Goal: Task Accomplishment & Management: Manage account settings

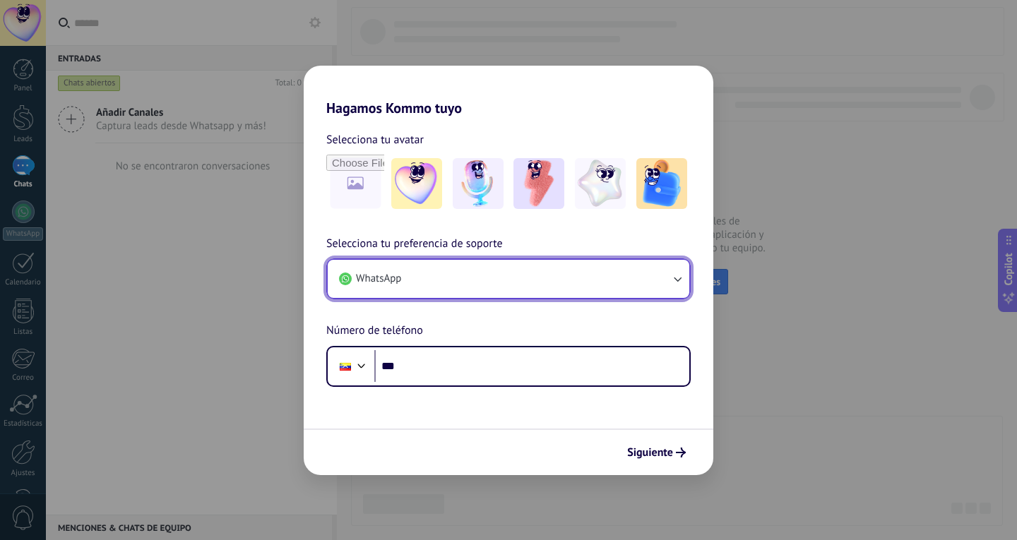
click at [638, 284] on button "WhatsApp" at bounding box center [508, 279] width 361 height 38
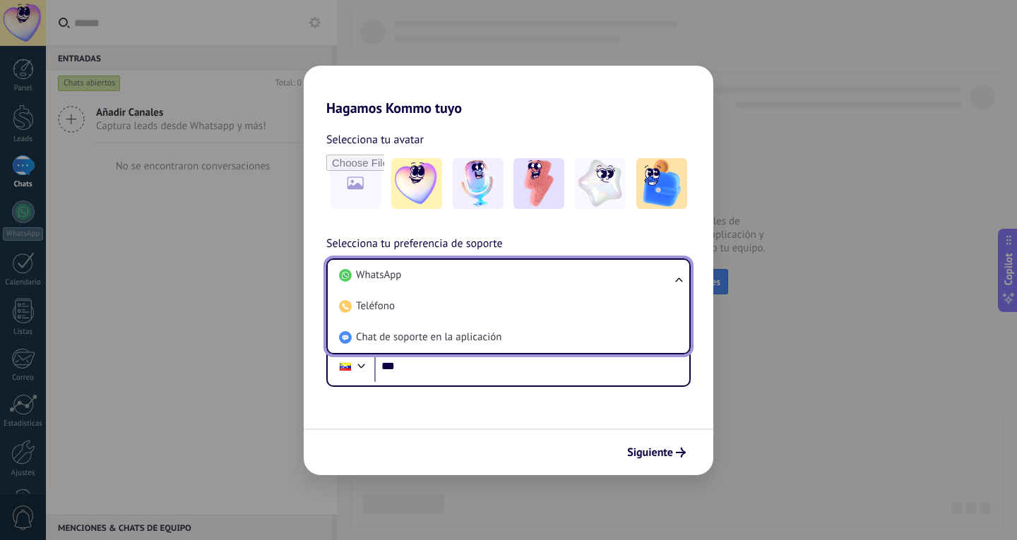
click at [638, 284] on li "WhatsApp" at bounding box center [505, 275] width 345 height 31
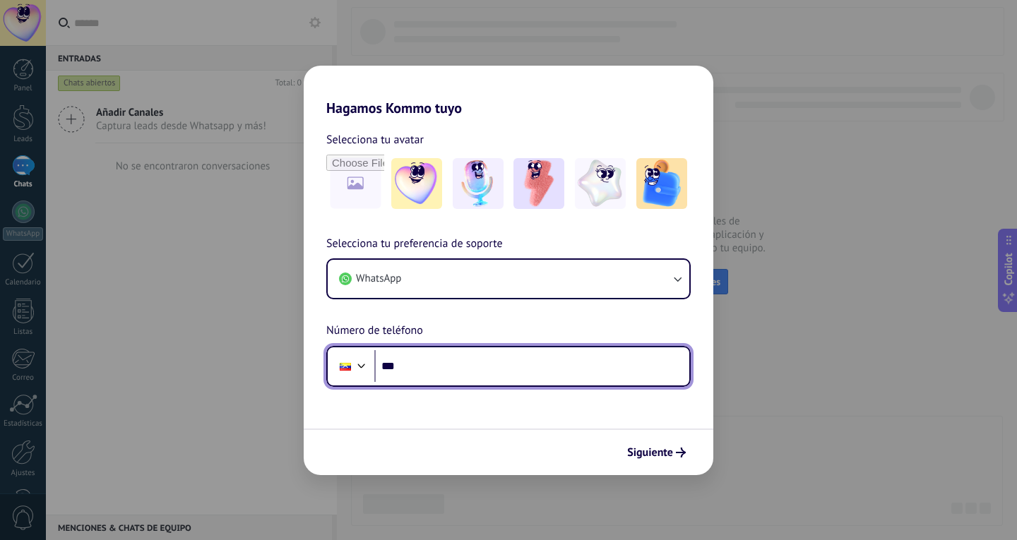
click at [537, 360] on input "***" at bounding box center [531, 366] width 315 height 32
type input "**********"
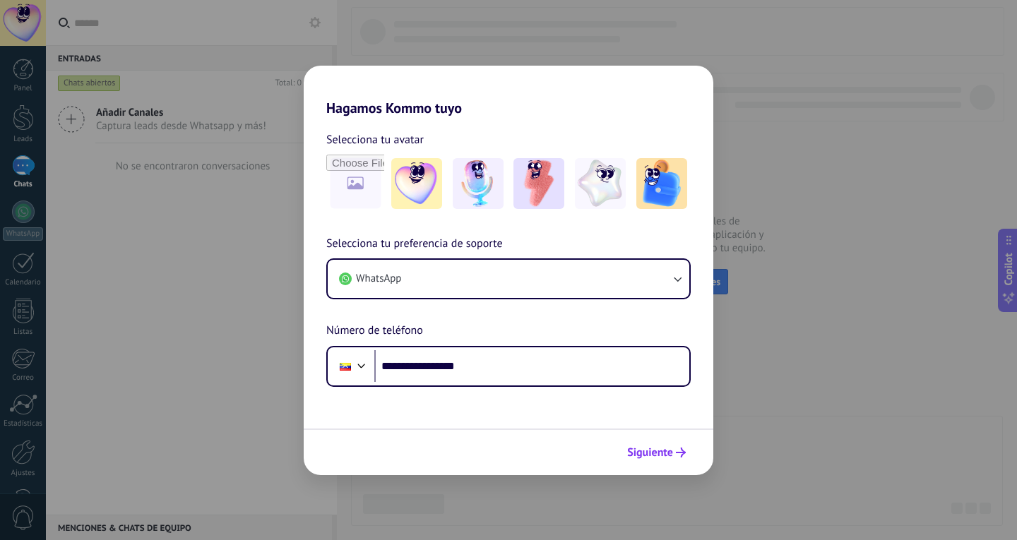
click at [681, 459] on button "Siguiente" at bounding box center [656, 453] width 71 height 24
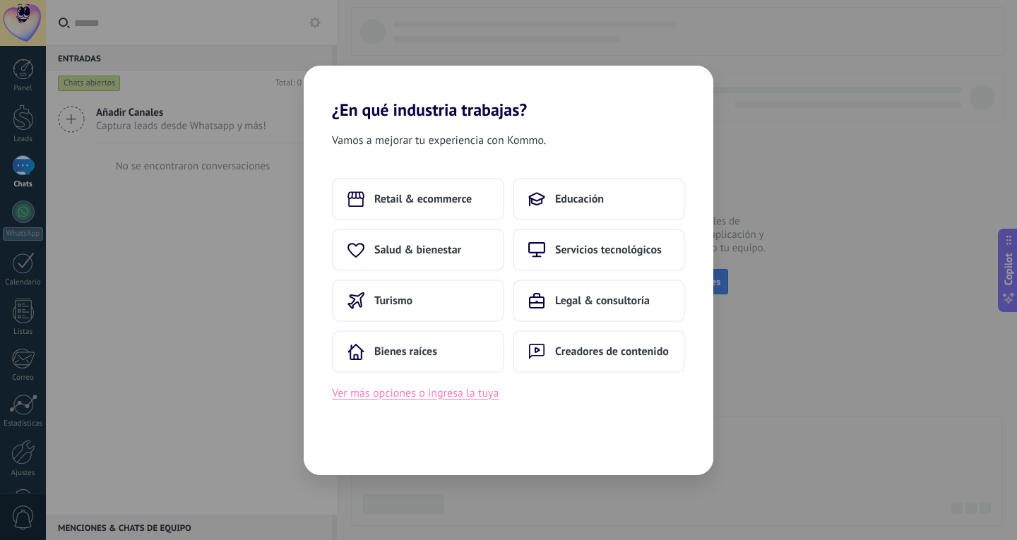
click at [457, 390] on button "Ver más opciones o ingresa la tuya" at bounding box center [415, 393] width 167 height 18
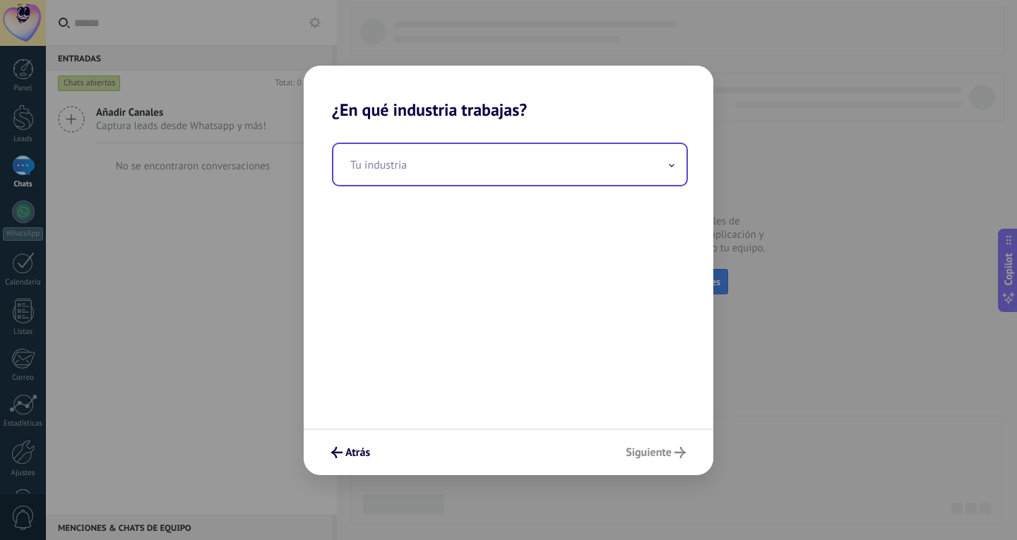
click at [438, 180] on input "text" at bounding box center [509, 164] width 353 height 41
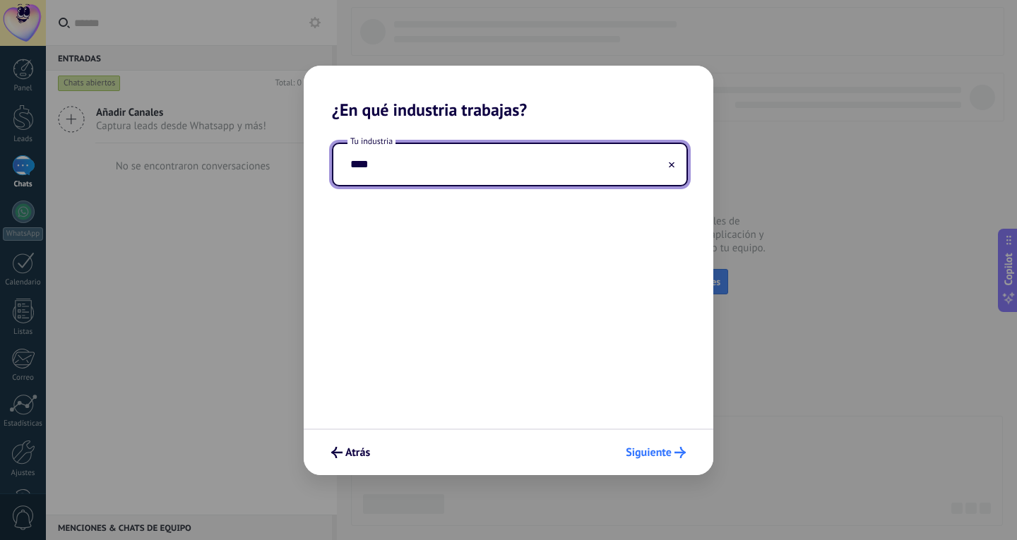
type input "****"
click at [640, 450] on span "Siguiente" at bounding box center [648, 453] width 46 height 10
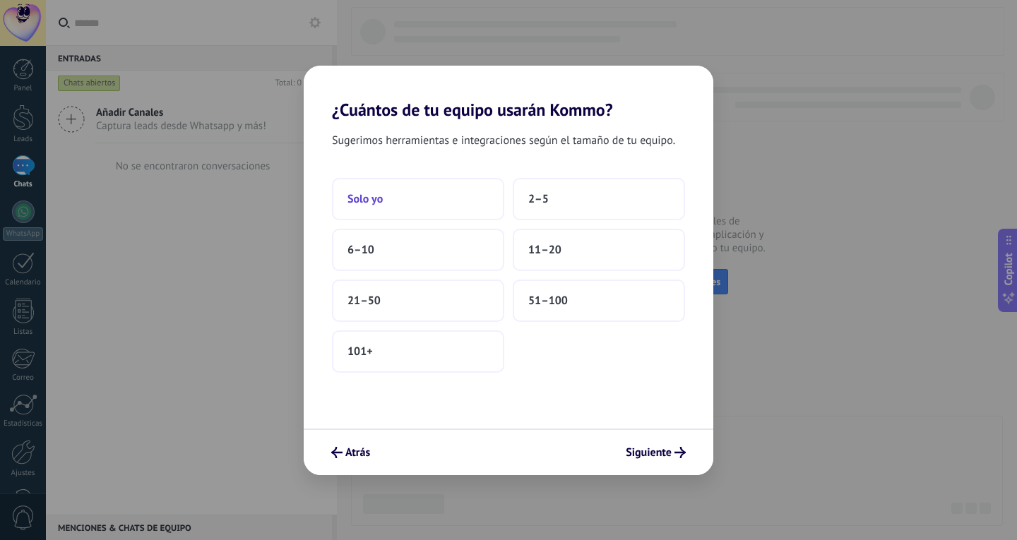
click at [426, 203] on button "Solo yo" at bounding box center [418, 199] width 172 height 42
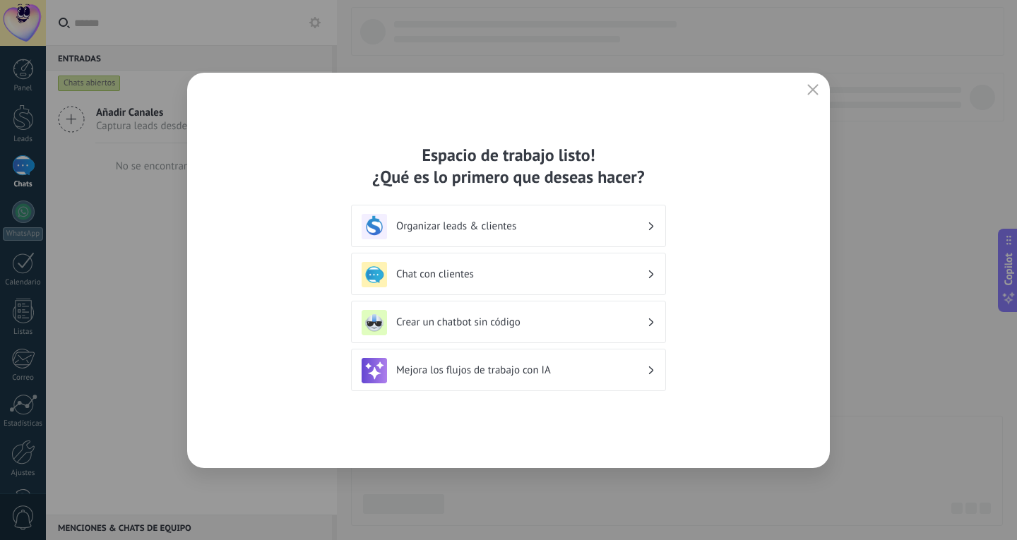
click at [643, 275] on h3 "Chat con clientes" at bounding box center [521, 274] width 251 height 13
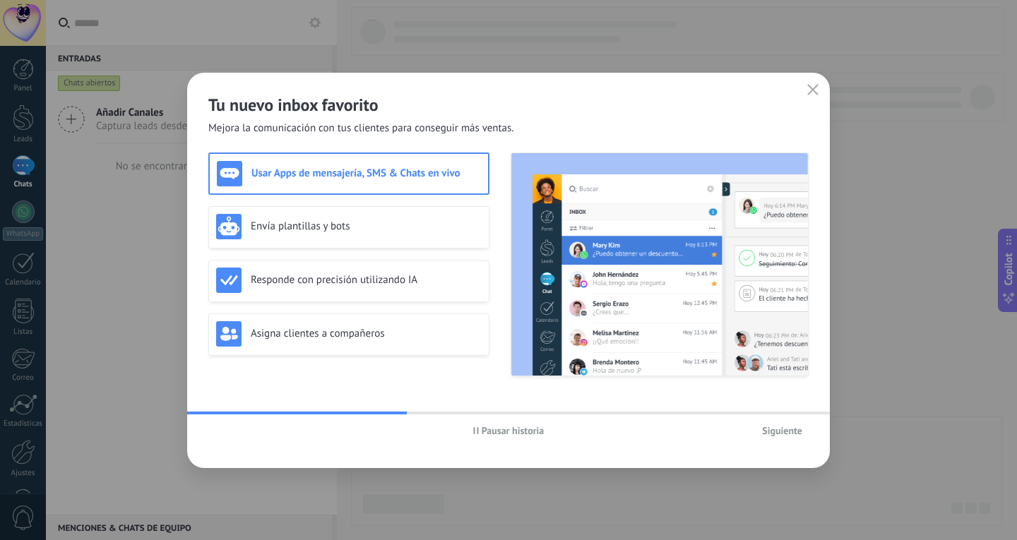
click at [448, 172] on h3 "Usar Apps de mensajería, SMS & Chats en vivo" at bounding box center [365, 173] width 229 height 13
click at [784, 433] on span "Siguiente" at bounding box center [782, 431] width 40 height 10
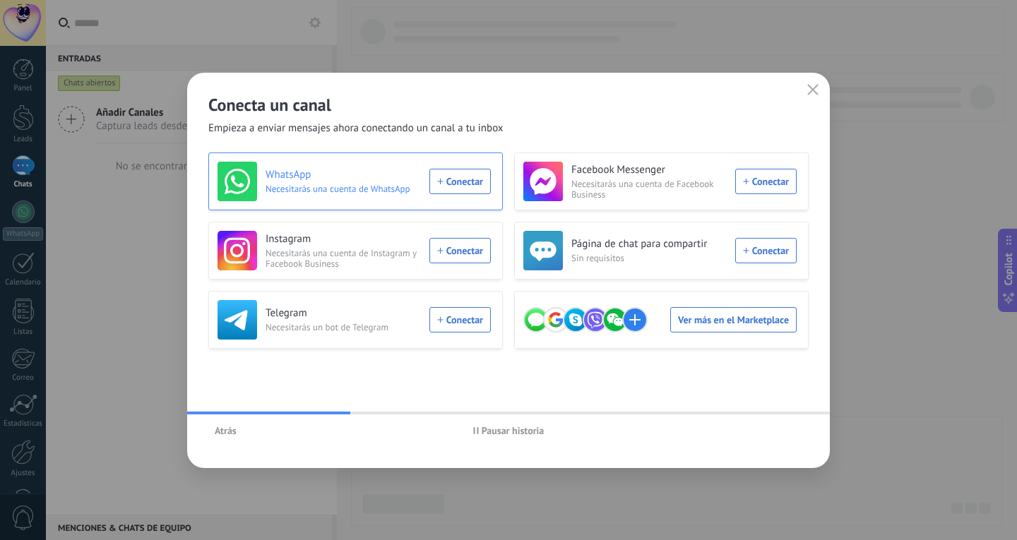
click at [465, 181] on div "WhatsApp Necesitarás una cuenta de WhatsApp Conectar" at bounding box center [353, 182] width 273 height 40
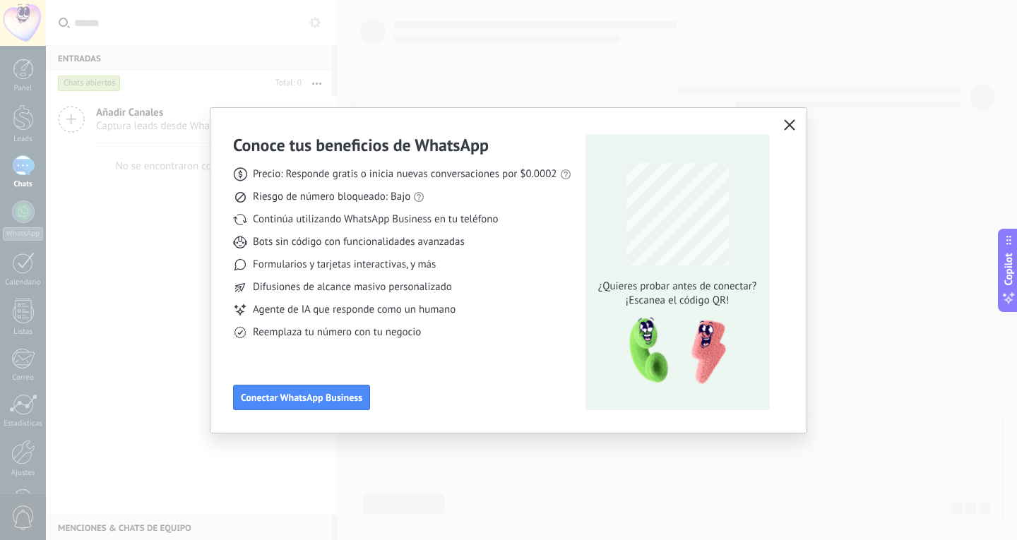
click at [786, 125] on icon "button" at bounding box center [789, 124] width 11 height 11
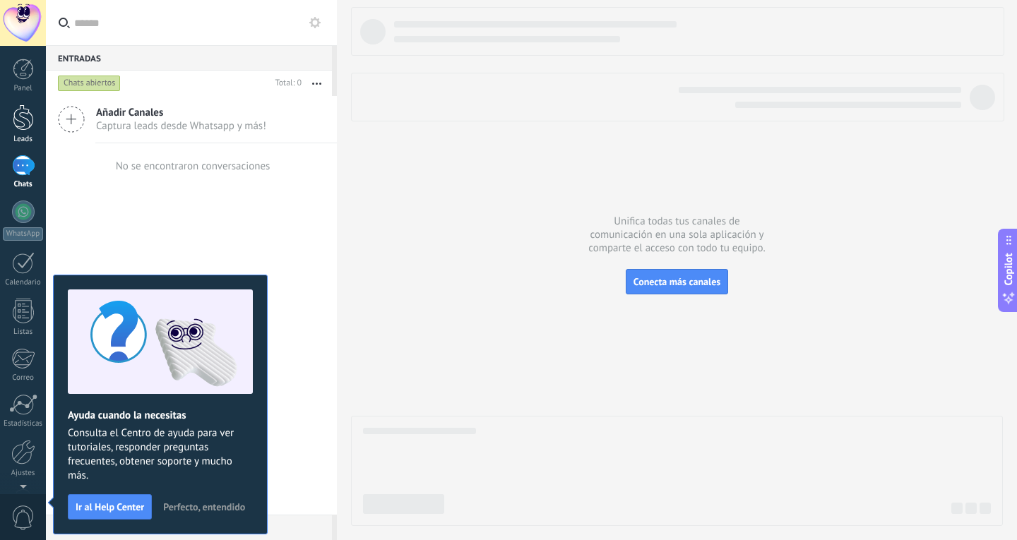
click at [28, 115] on div at bounding box center [23, 117] width 21 height 26
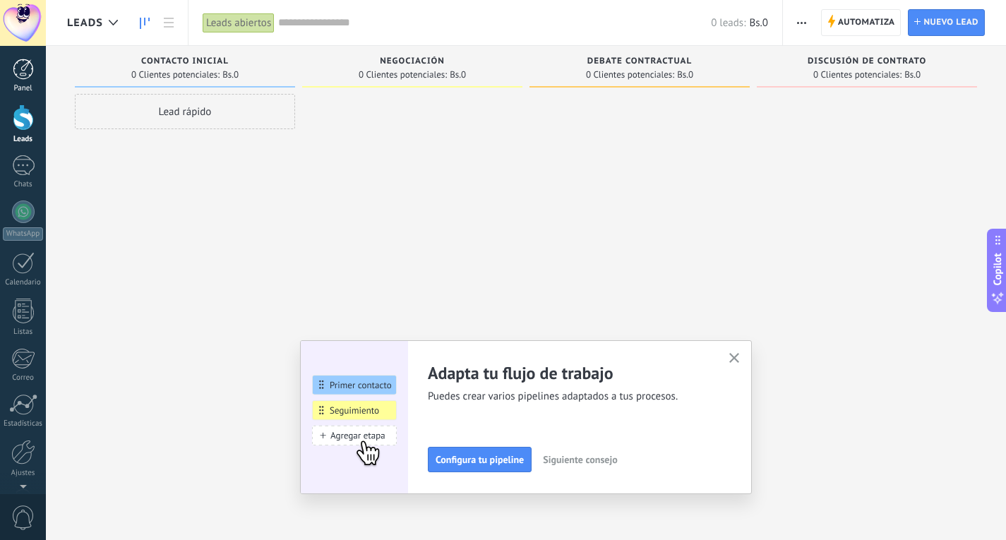
click at [20, 71] on div at bounding box center [23, 69] width 21 height 21
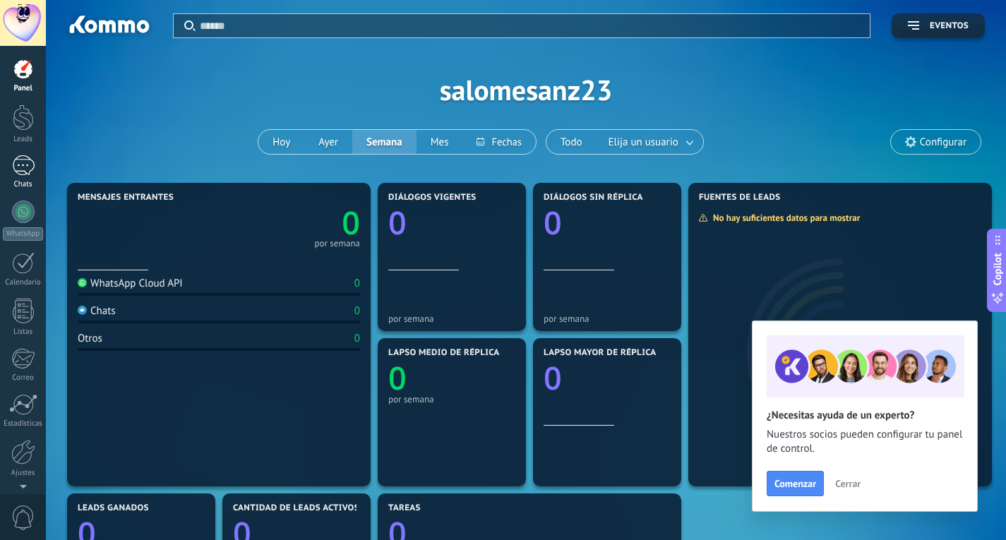
click at [20, 159] on div at bounding box center [23, 165] width 23 height 20
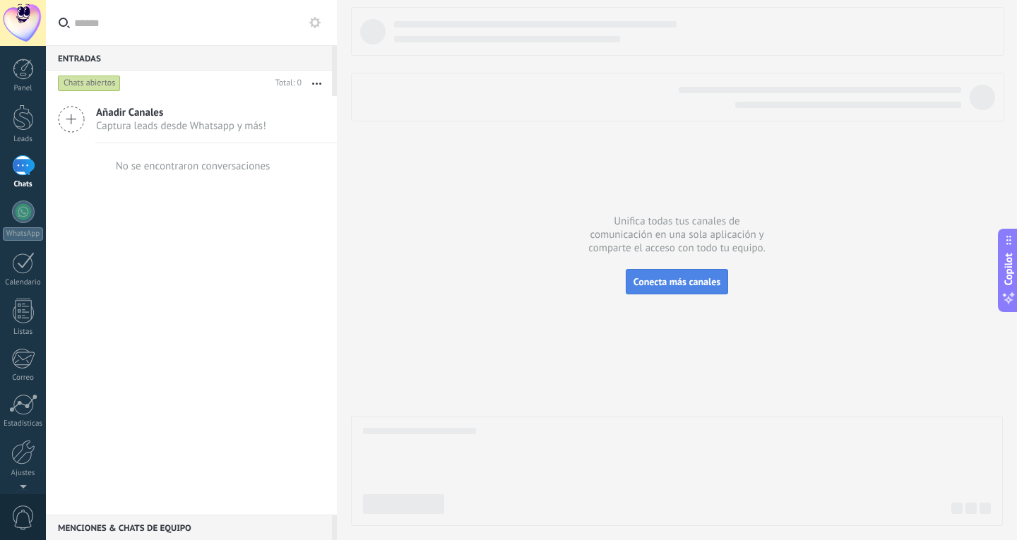
click at [686, 287] on span "Conecta más canales" at bounding box center [676, 281] width 87 height 13
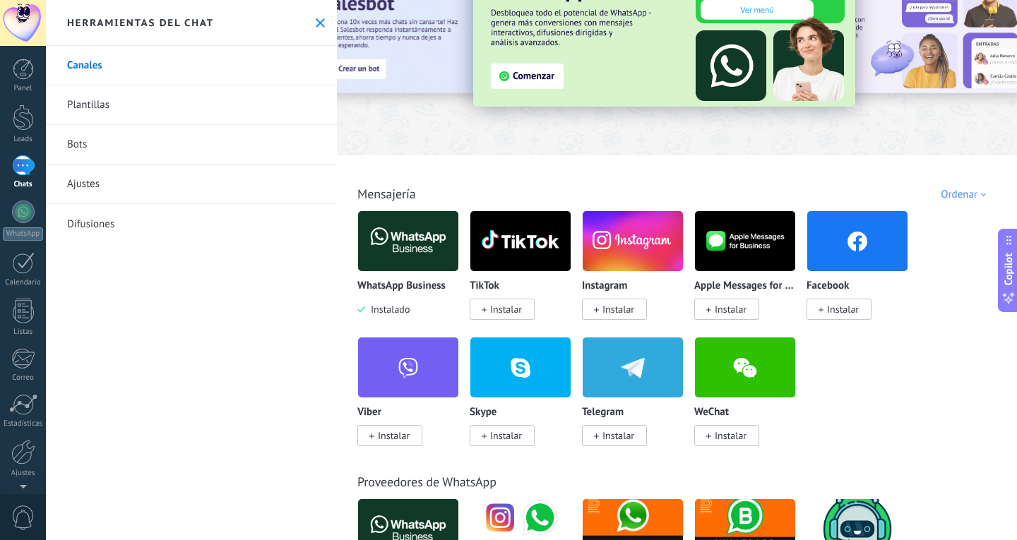
scroll to position [141, 0]
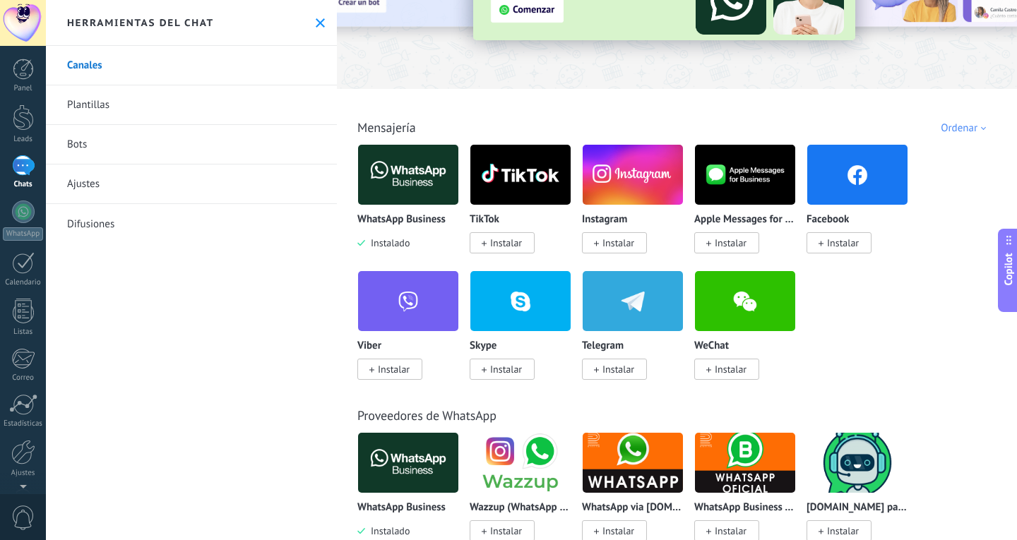
click at [420, 223] on p "WhatsApp Business" at bounding box center [401, 220] width 88 height 12
click at [422, 187] on img at bounding box center [408, 174] width 100 height 68
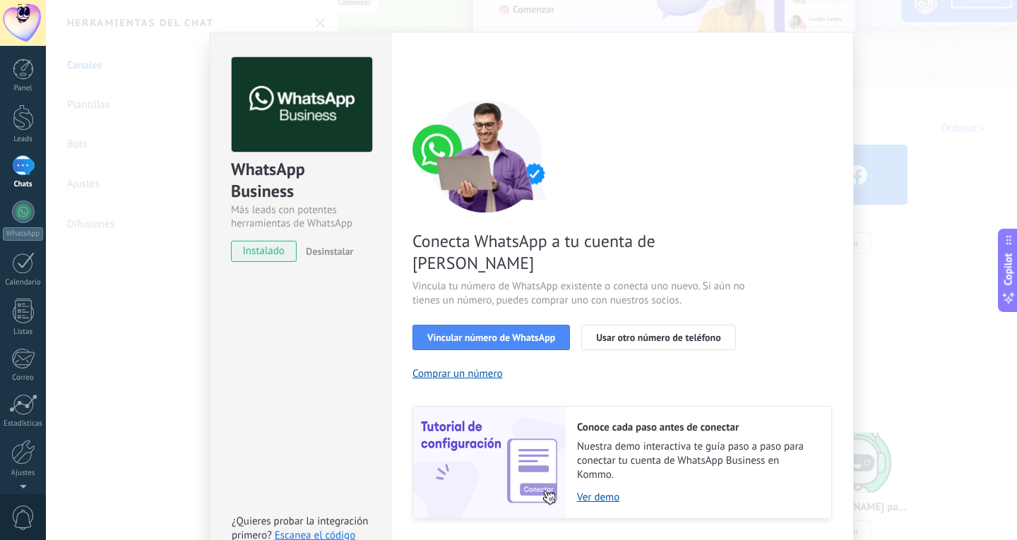
scroll to position [48, 0]
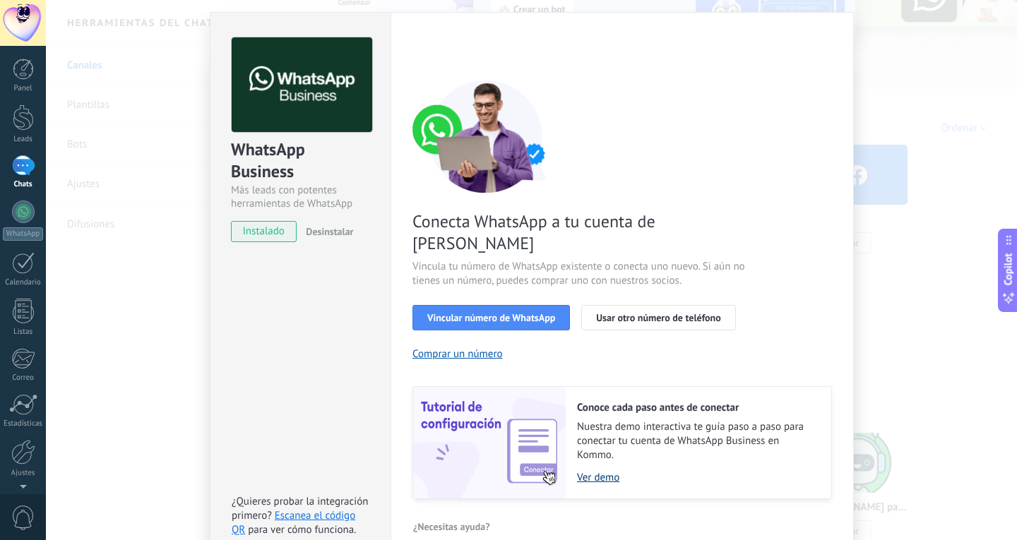
click at [587, 471] on link "Ver demo" at bounding box center [697, 477] width 240 height 13
click at [599, 471] on link "Ver demo" at bounding box center [697, 477] width 240 height 13
click at [873, 46] on div "WhatsApp Business Más leads con potentes herramientas de WhatsApp instalado Des…" at bounding box center [531, 270] width 971 height 540
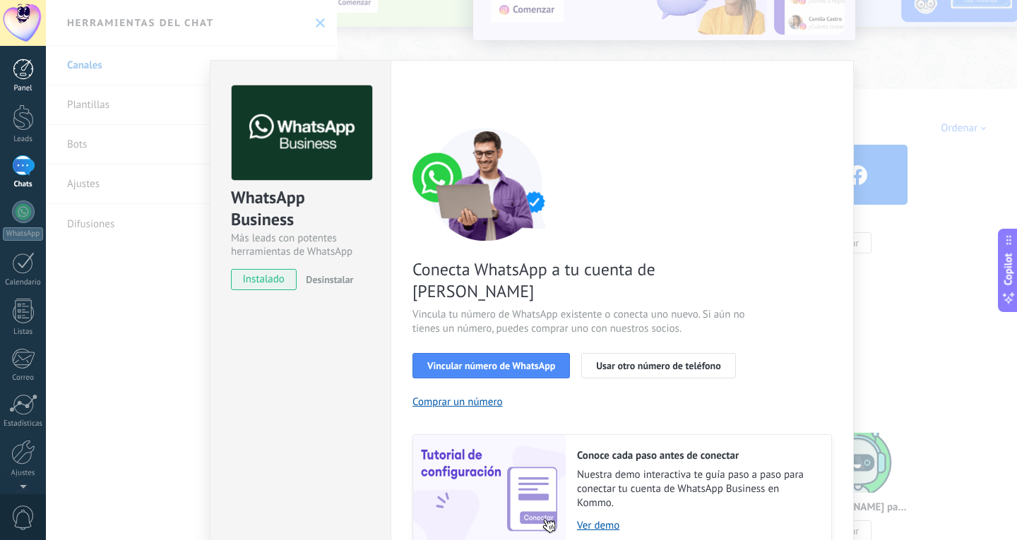
click at [23, 71] on div at bounding box center [23, 69] width 21 height 21
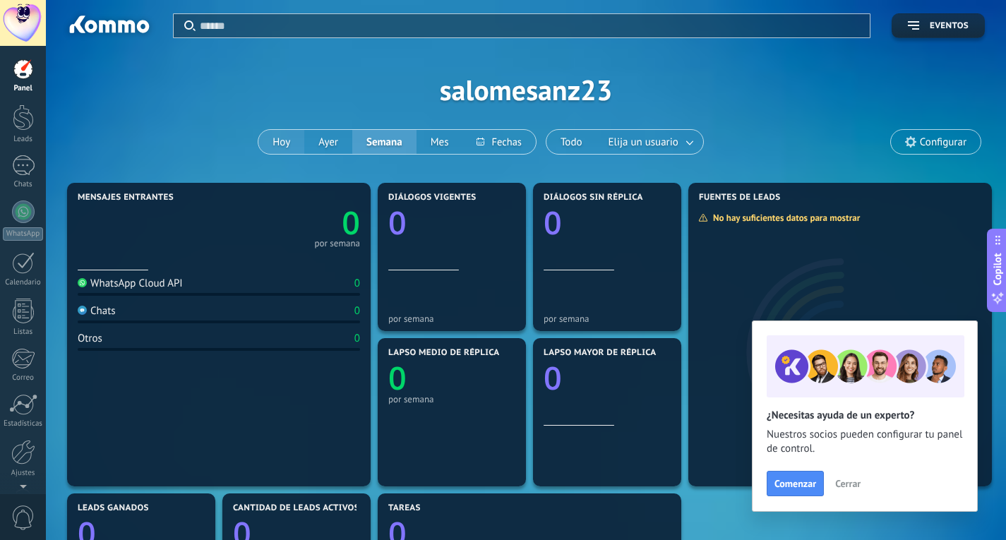
click at [301, 143] on button "Hoy" at bounding box center [281, 142] width 46 height 24
click at [25, 115] on div at bounding box center [23, 117] width 21 height 26
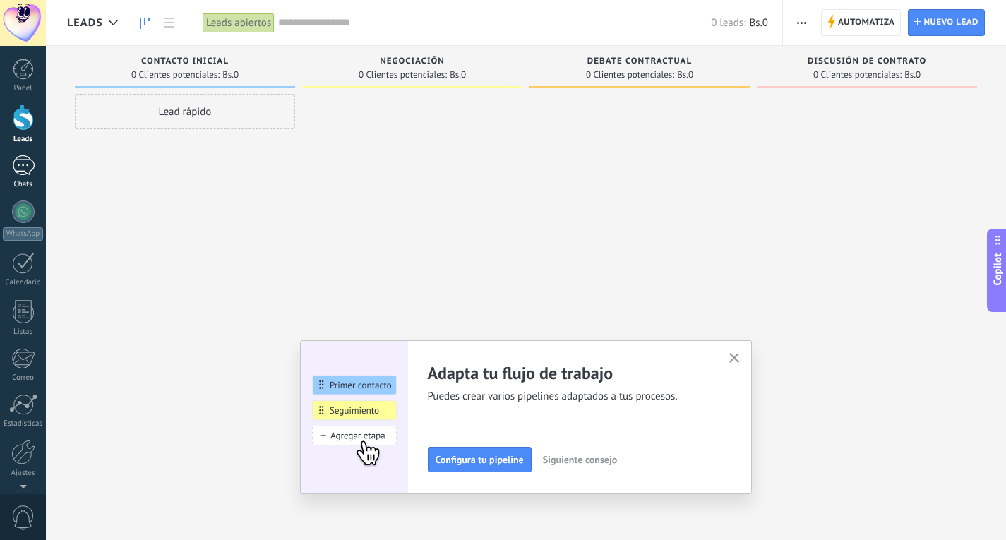
click at [23, 161] on div at bounding box center [23, 165] width 23 height 20
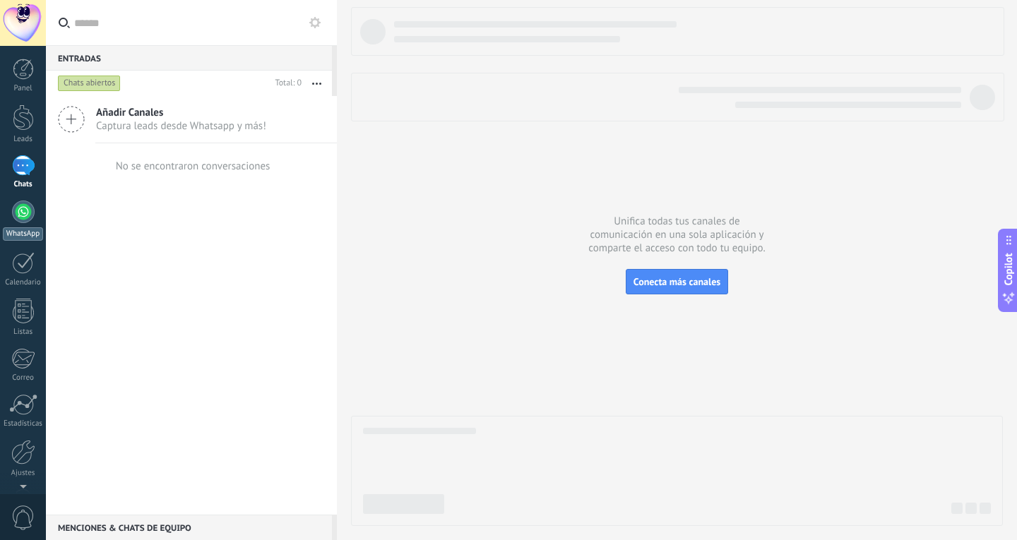
click at [23, 208] on div at bounding box center [23, 211] width 23 height 23
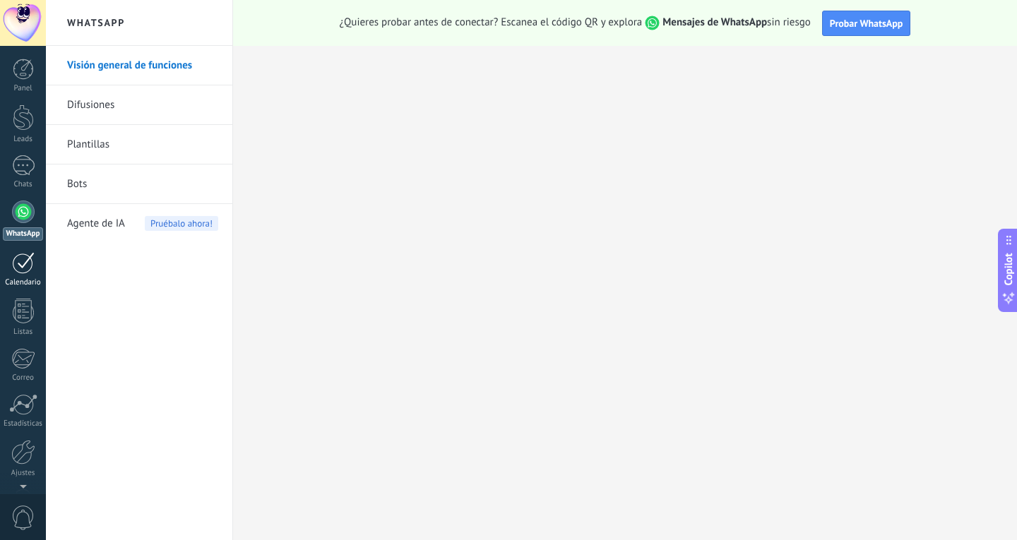
click at [29, 261] on div at bounding box center [23, 263] width 23 height 22
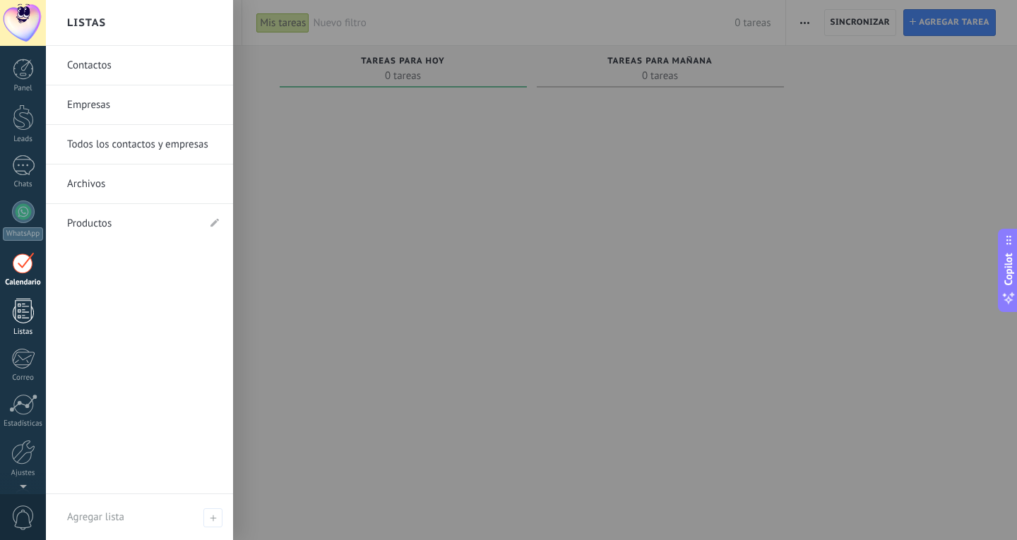
click at [20, 306] on div at bounding box center [23, 311] width 21 height 25
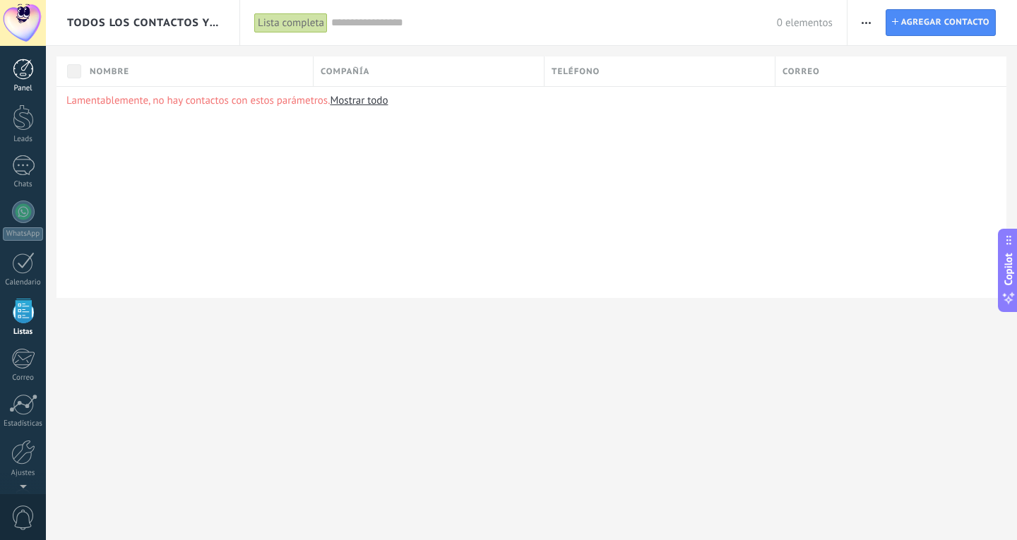
click at [13, 67] on div at bounding box center [23, 69] width 21 height 21
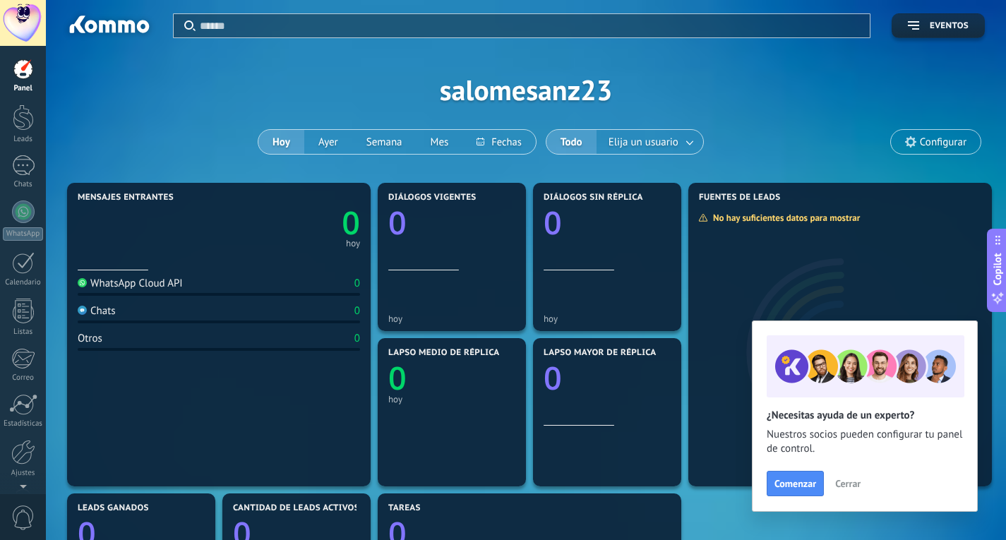
click at [30, 18] on div at bounding box center [23, 23] width 46 height 46
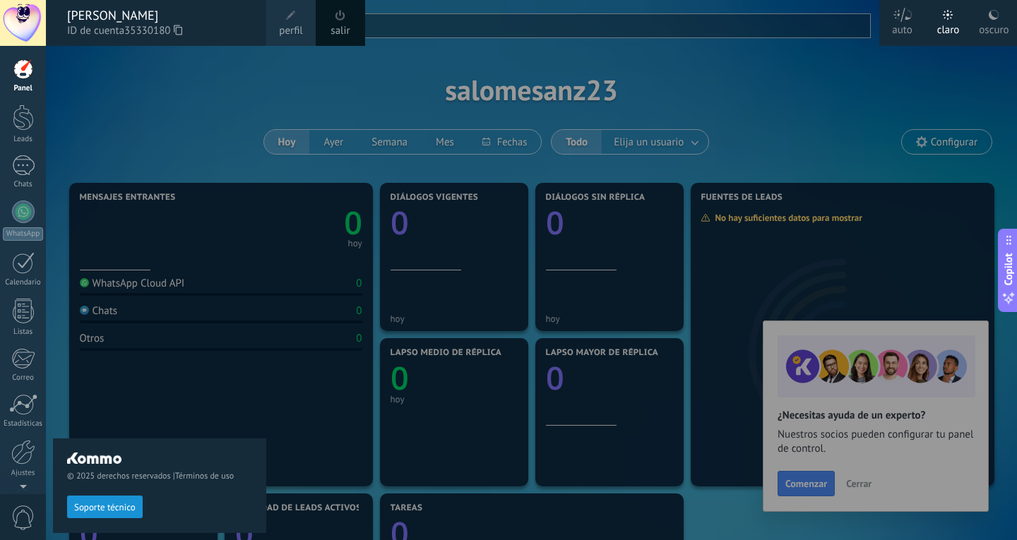
click at [32, 26] on div at bounding box center [23, 23] width 46 height 46
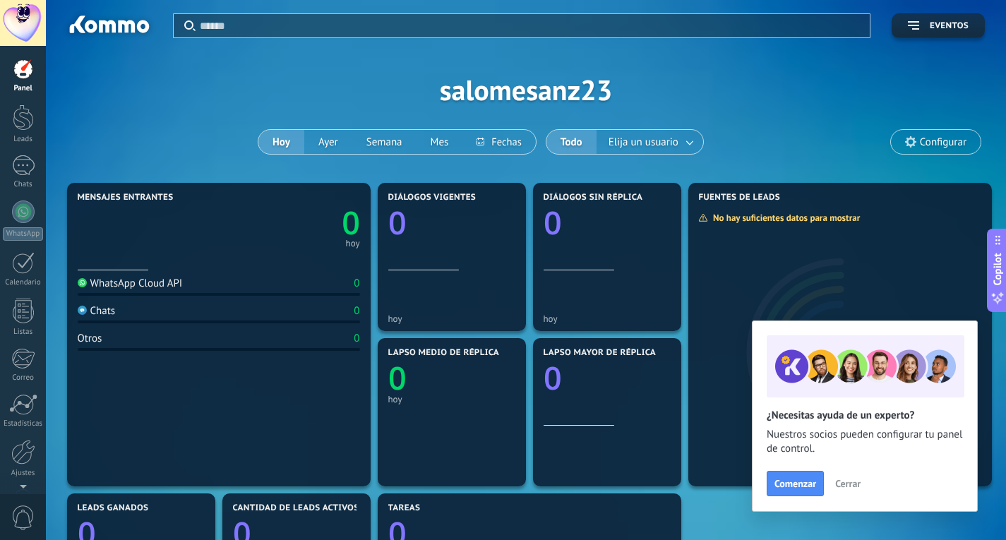
click at [30, 64] on div at bounding box center [23, 69] width 21 height 21
click at [23, 159] on div at bounding box center [23, 165] width 23 height 20
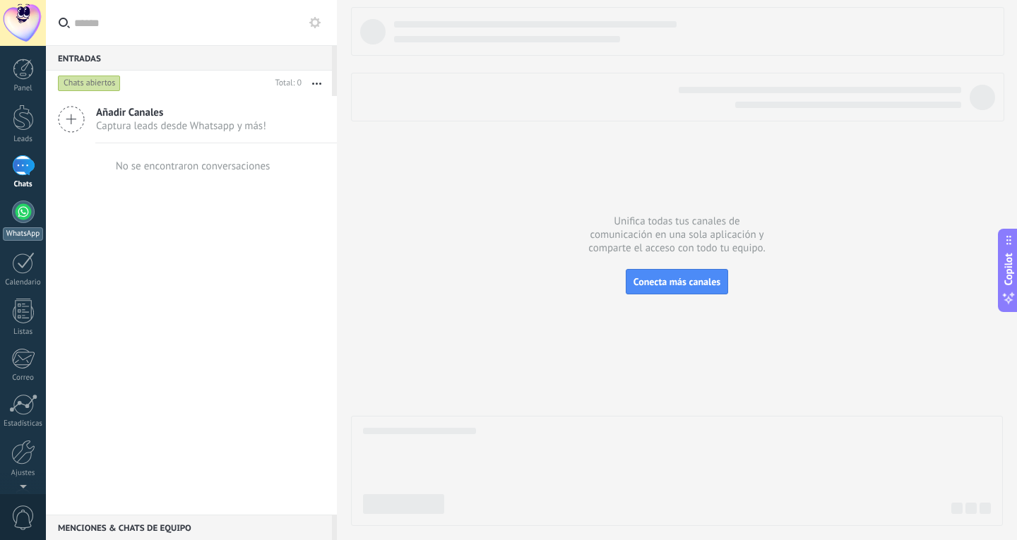
click at [25, 206] on div at bounding box center [23, 211] width 23 height 23
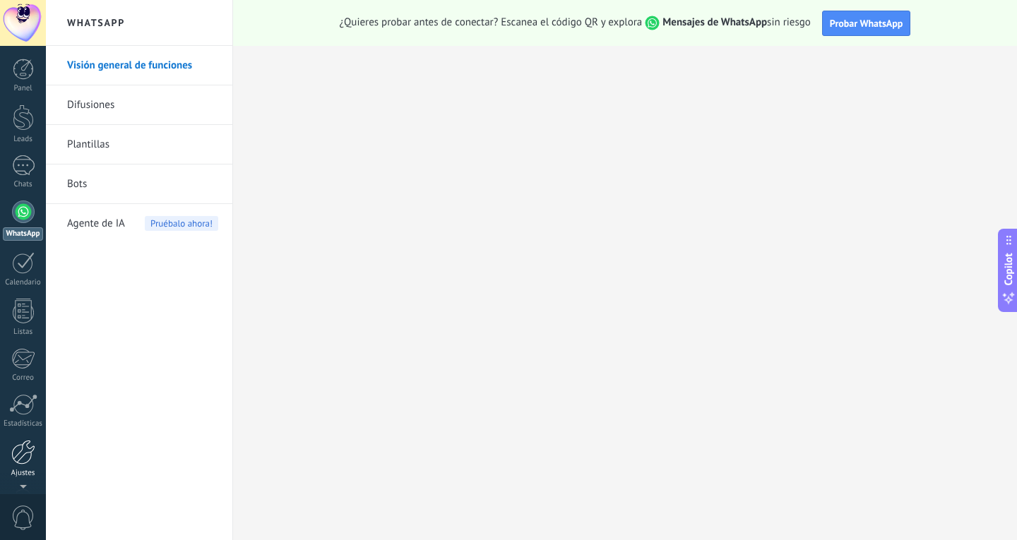
click at [23, 451] on div at bounding box center [23, 452] width 24 height 25
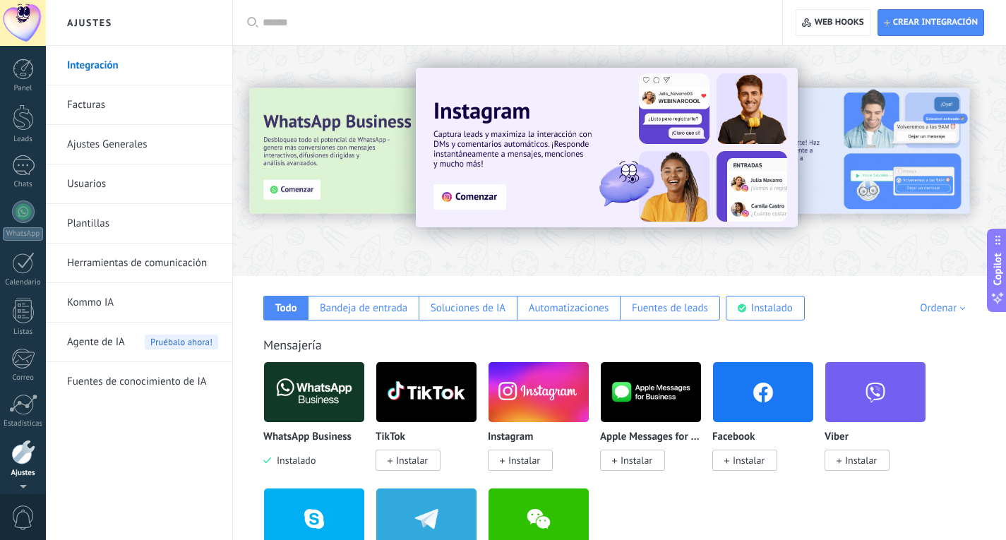
click at [29, 15] on div at bounding box center [23, 23] width 46 height 46
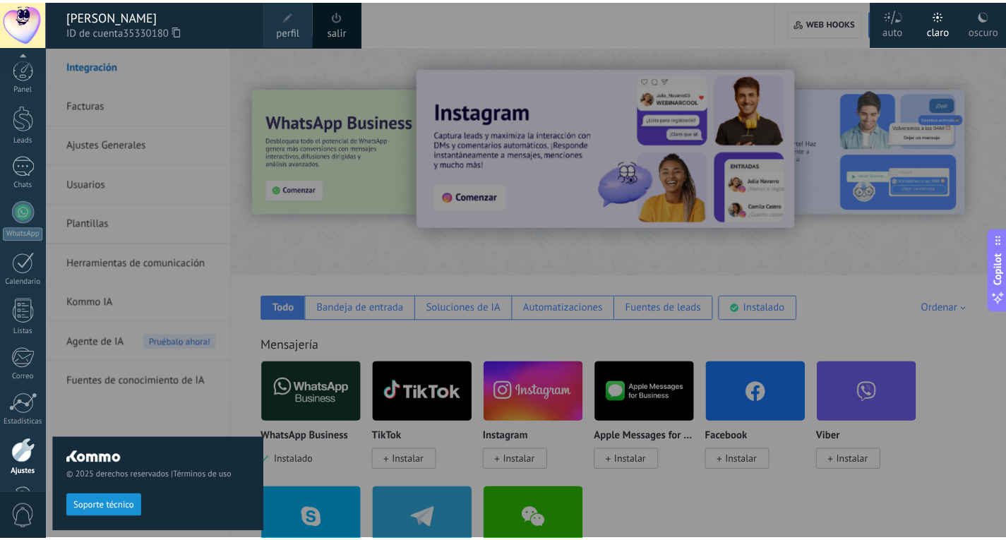
scroll to position [47, 0]
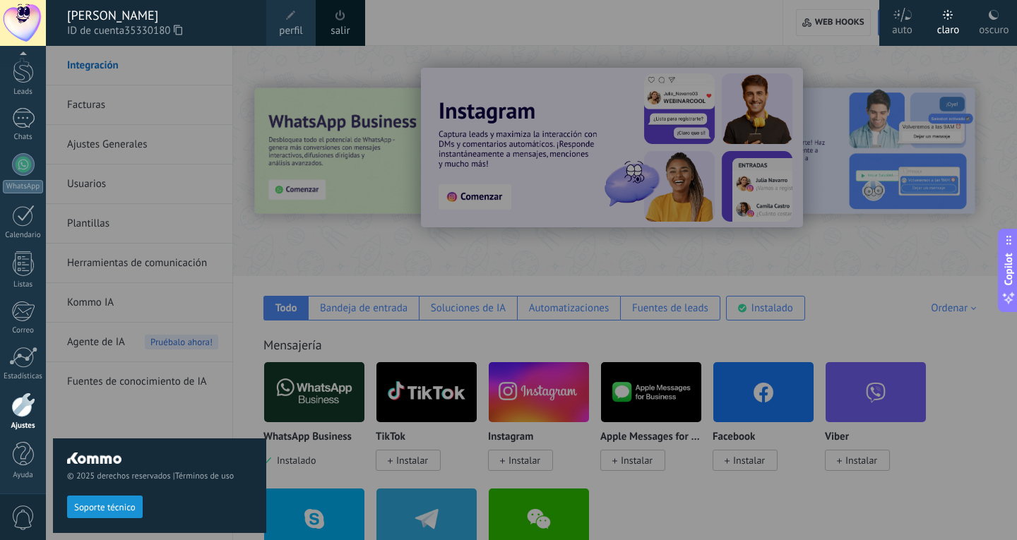
click at [144, 6] on div "[PERSON_NAME] ID de cuenta 35330180" at bounding box center [156, 23] width 220 height 46
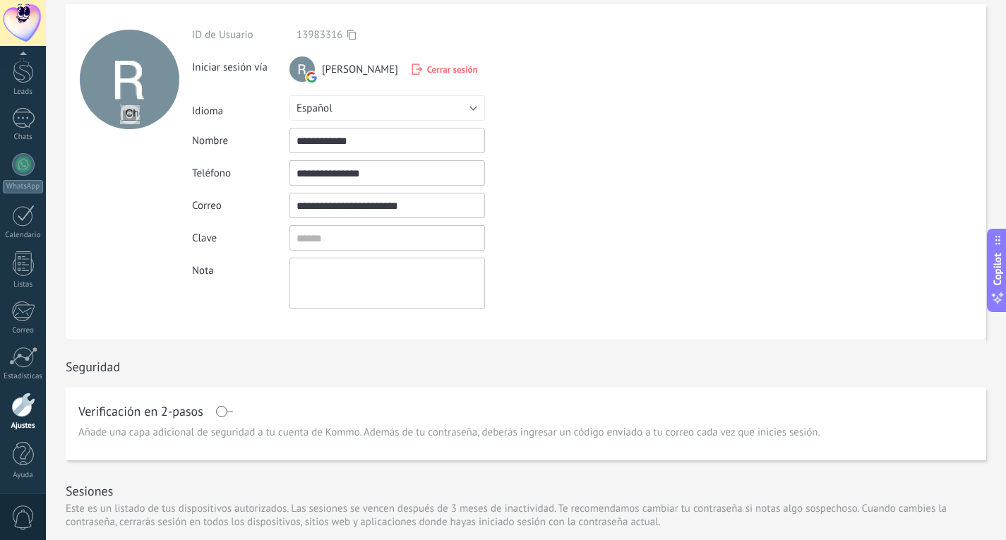
scroll to position [71, 0]
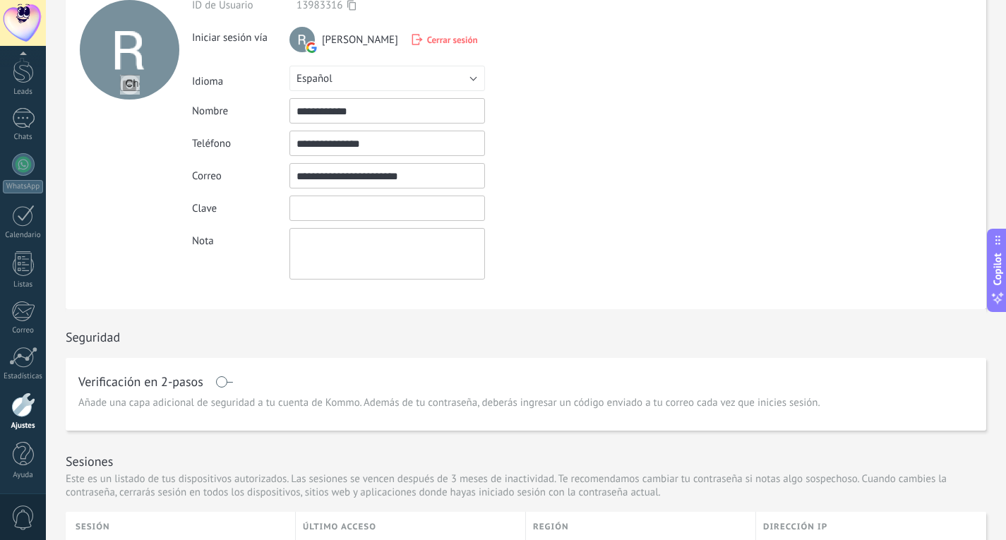
click at [345, 206] on input "textbox" at bounding box center [387, 208] width 196 height 25
type input "*"
click at [342, 204] on input "textbox" at bounding box center [387, 208] width 196 height 25
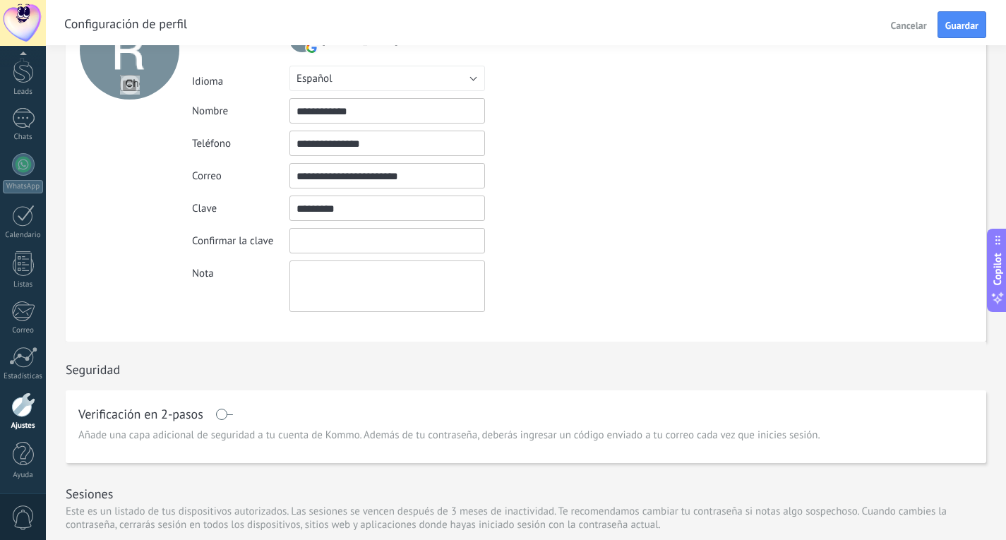
type input "*********"
click at [416, 237] on input "textbox" at bounding box center [387, 240] width 196 height 25
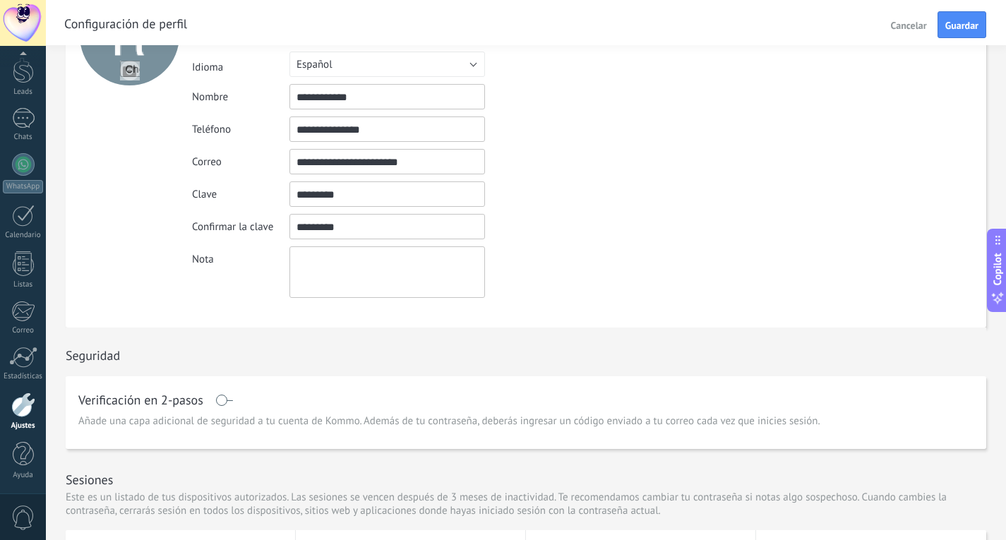
scroll to position [0, 0]
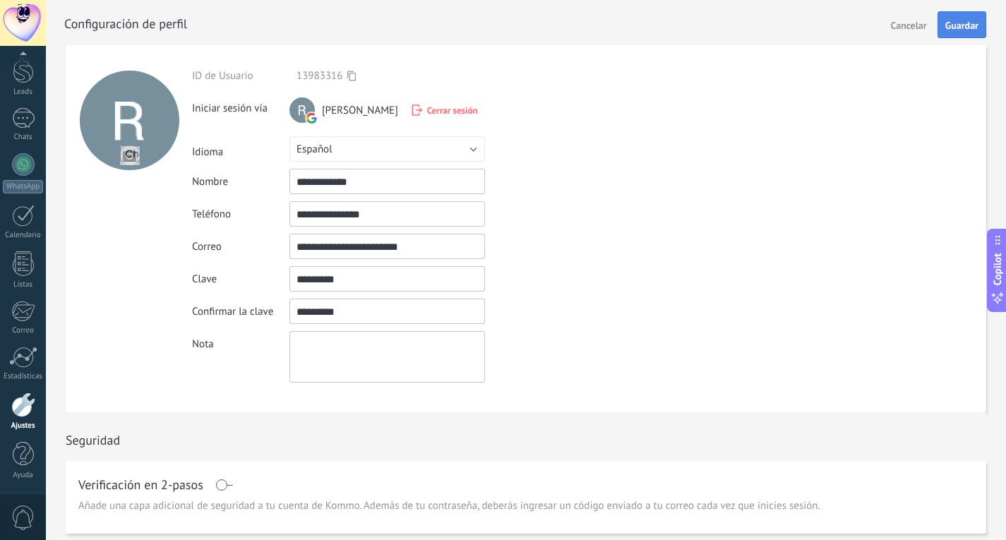
type input "*********"
click at [962, 23] on span "Guardar" at bounding box center [961, 25] width 33 height 10
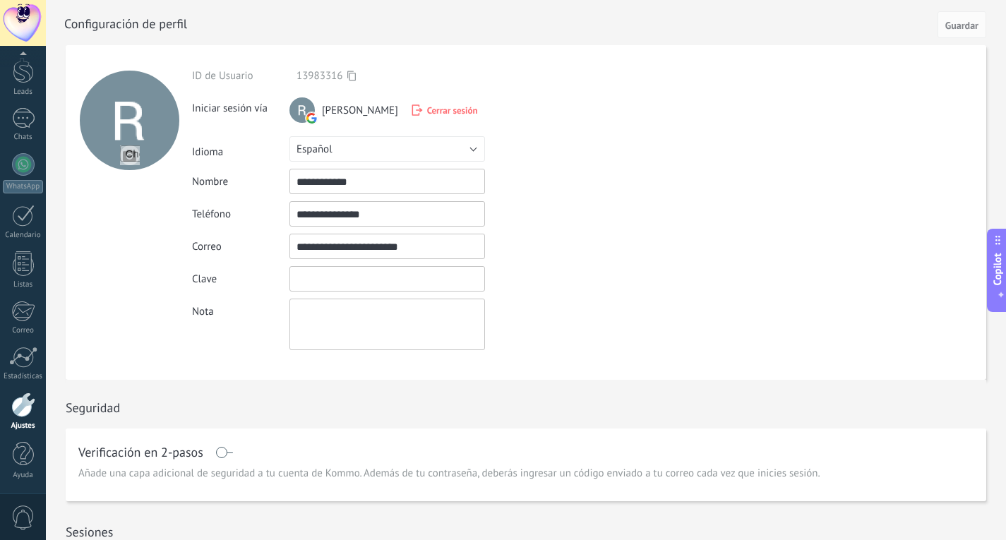
click at [385, 281] on input "textbox" at bounding box center [387, 278] width 196 height 25
click at [677, 244] on form "**********" at bounding box center [526, 212] width 921 height 335
click at [37, 122] on link "Chats" at bounding box center [23, 125] width 46 height 34
